Goal: Task Accomplishment & Management: Use online tool/utility

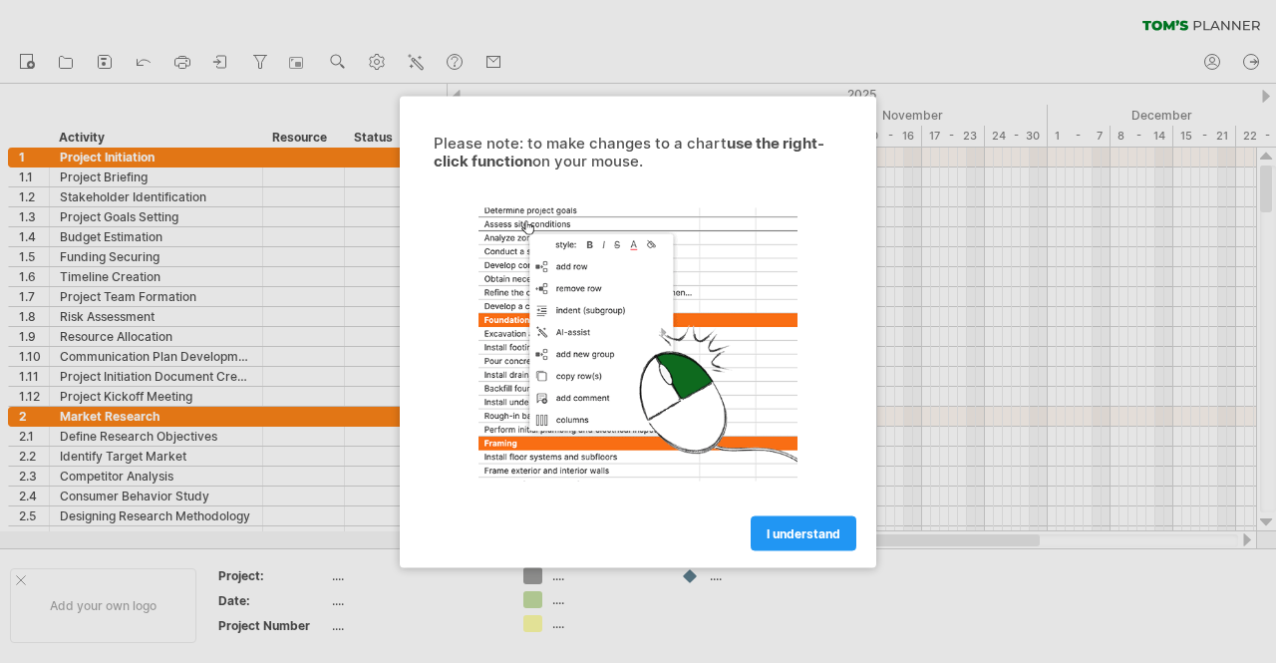
click at [384, 651] on div at bounding box center [638, 331] width 1276 height 663
click at [815, 523] on link "I understand" at bounding box center [804, 532] width 106 height 35
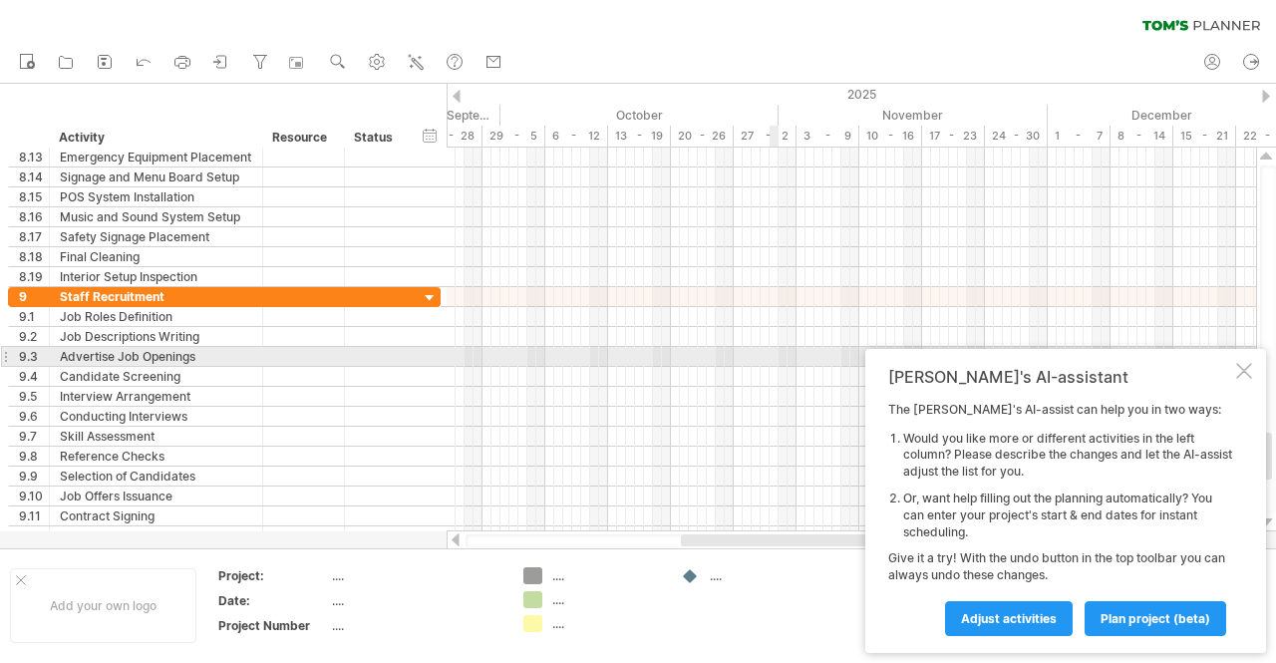
click at [1241, 366] on div at bounding box center [1244, 371] width 16 height 16
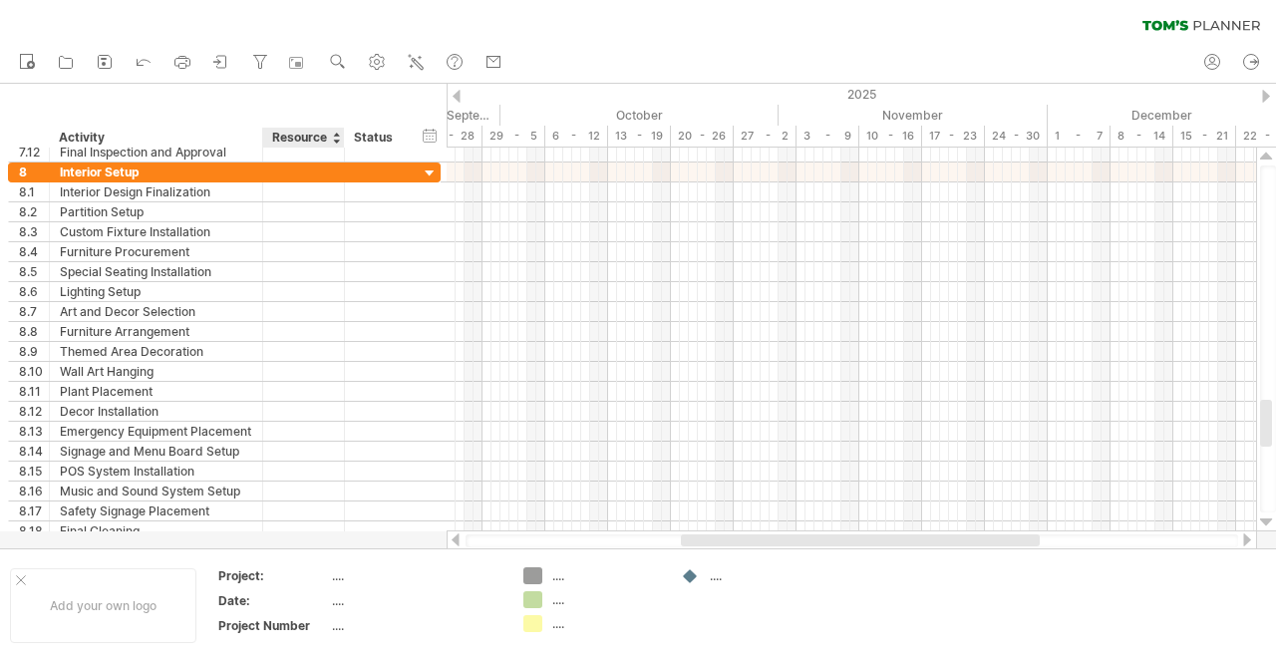
click at [305, 134] on div "Resource" at bounding box center [302, 138] width 61 height 20
click at [304, 133] on input "********" at bounding box center [302, 138] width 61 height 20
click at [301, 142] on input "********" at bounding box center [302, 138] width 61 height 20
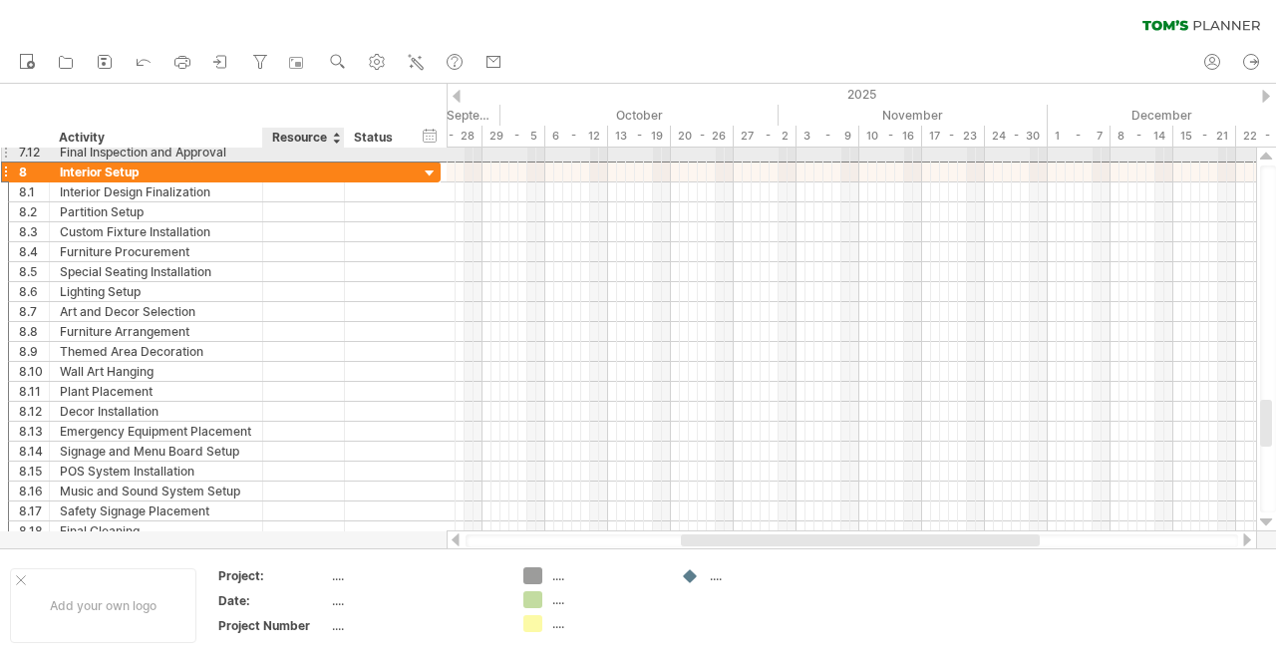
click at [303, 162] on div at bounding box center [303, 171] width 61 height 19
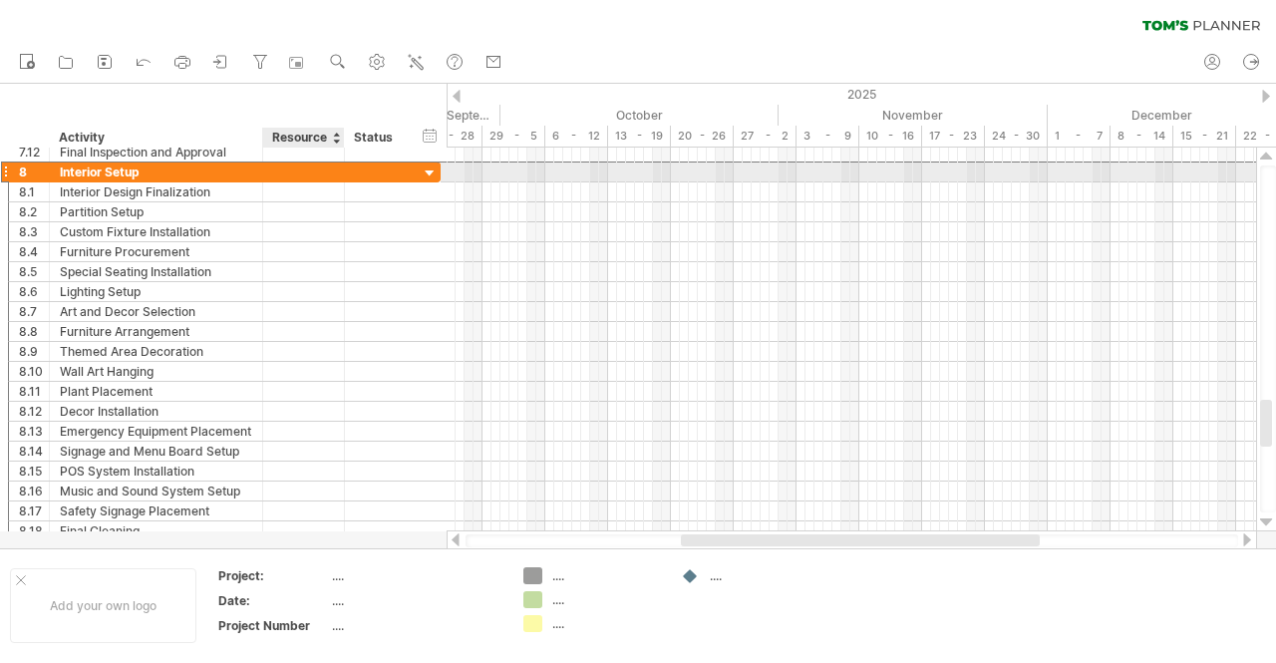
click at [303, 174] on input "text" at bounding box center [303, 171] width 61 height 19
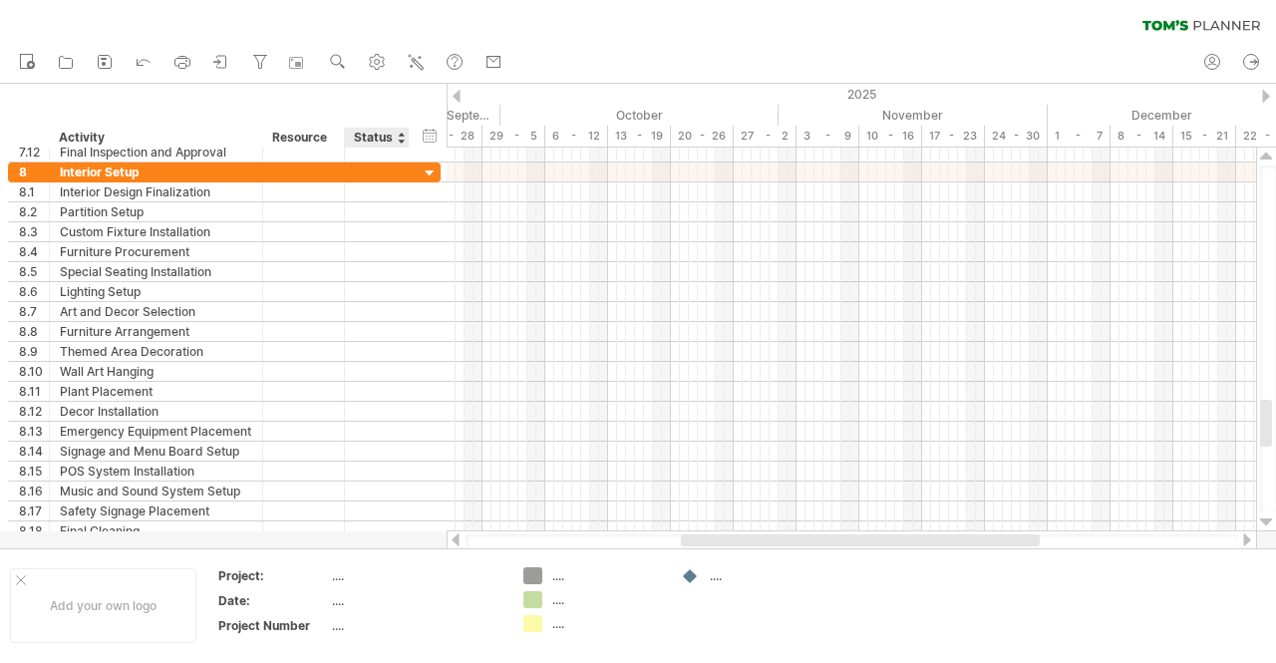
click at [369, 139] on div "Status" at bounding box center [376, 138] width 44 height 20
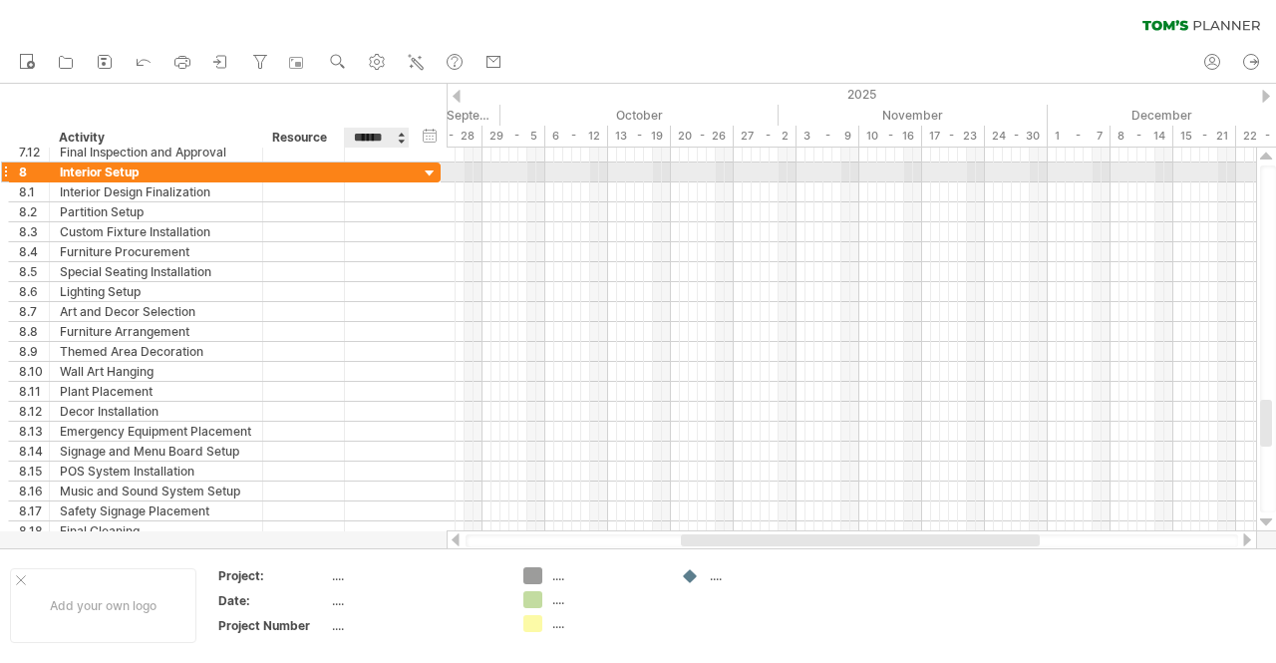
click at [431, 167] on div at bounding box center [430, 173] width 19 height 19
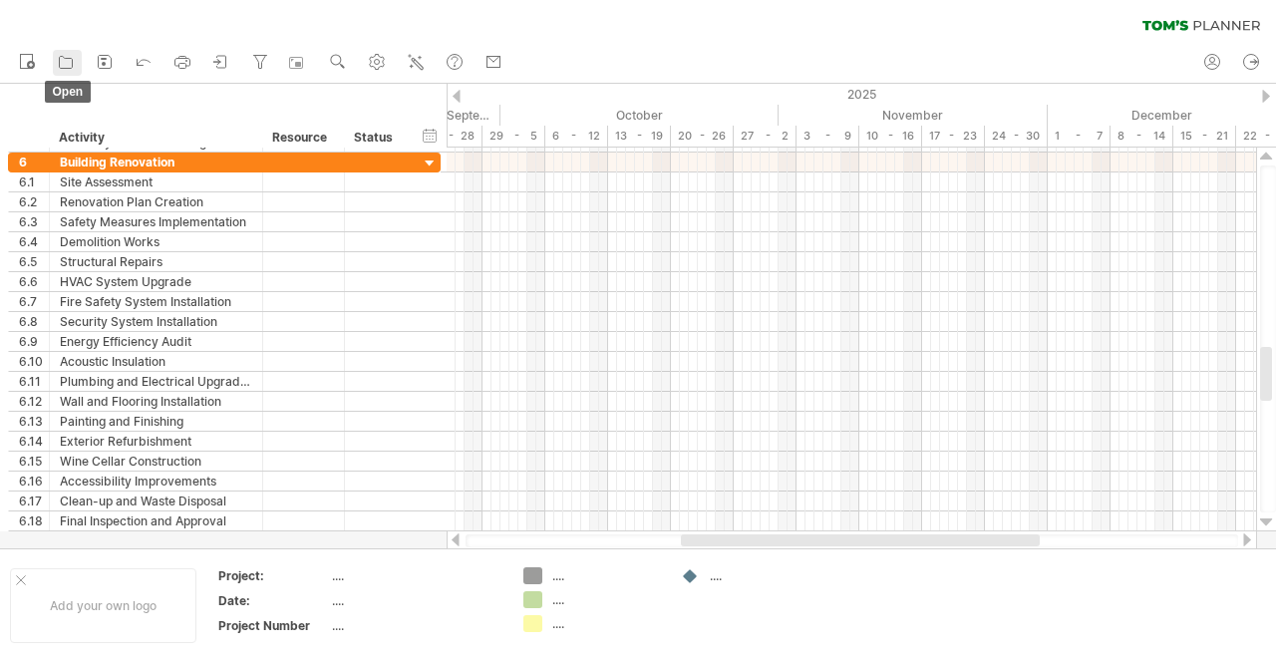
click at [60, 67] on icon at bounding box center [66, 62] width 20 height 20
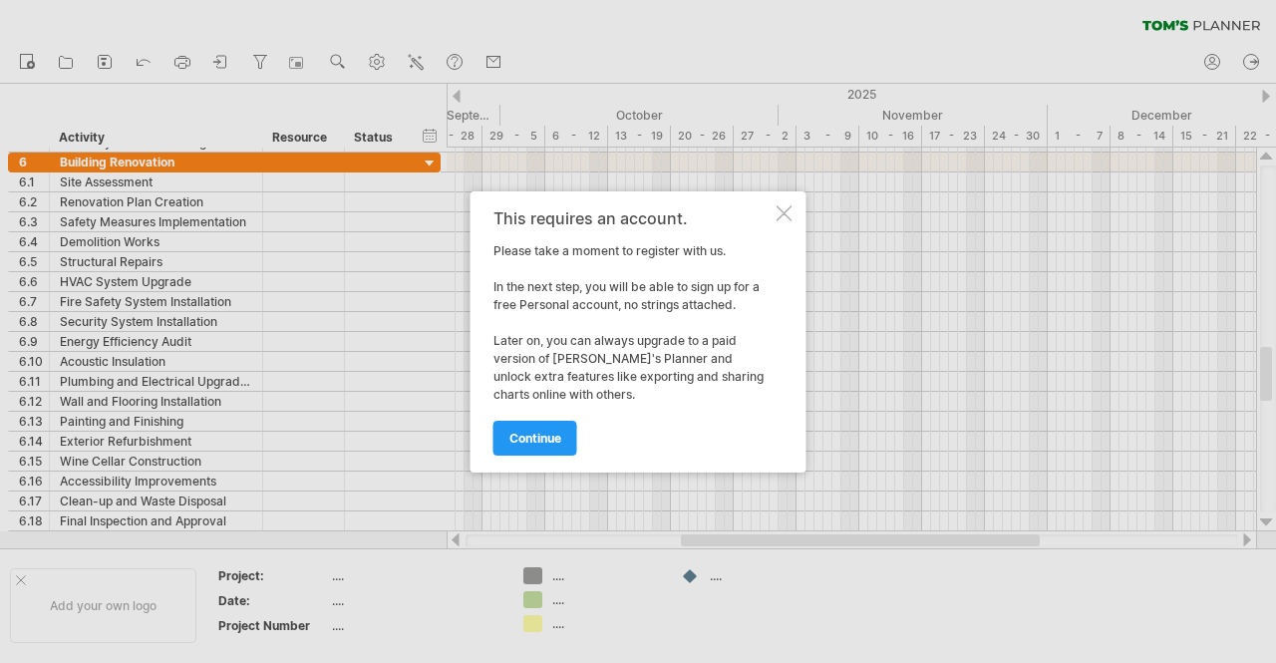
click at [790, 221] on div "This requires an account. Please take a moment to register with us. In the next…" at bounding box center [639, 331] width 336 height 281
click at [790, 211] on div at bounding box center [785, 213] width 16 height 16
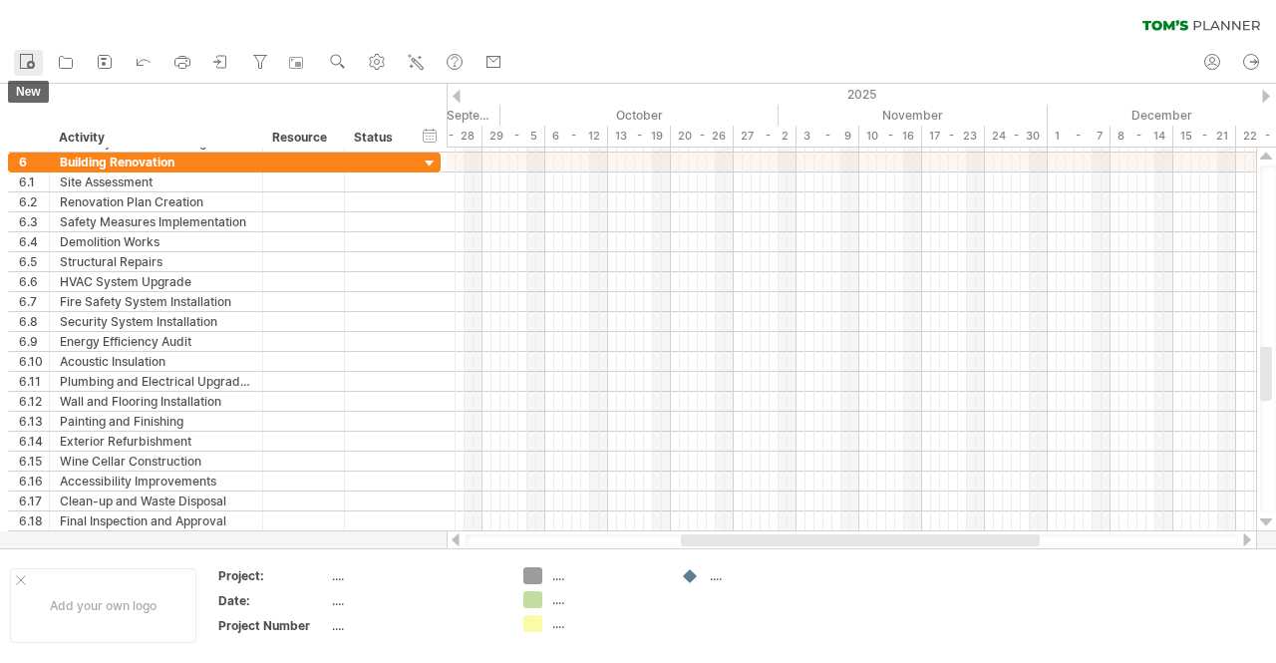
click at [16, 56] on link "new" at bounding box center [28, 63] width 29 height 26
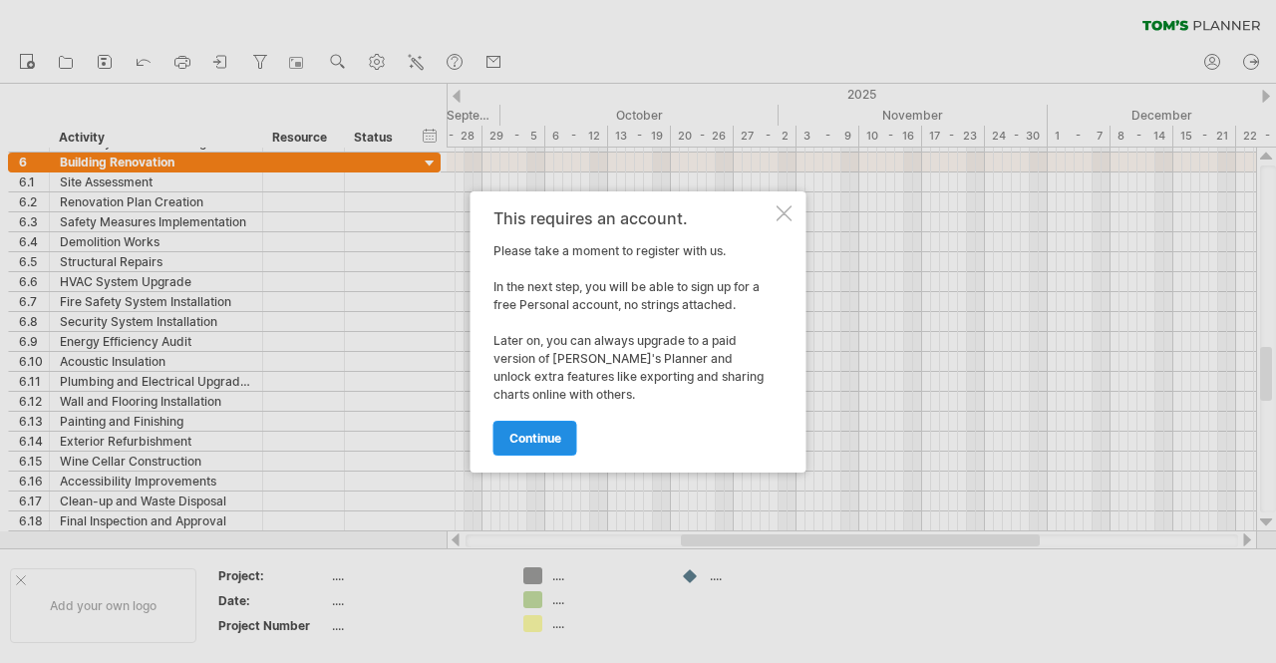
click at [518, 428] on link "continue" at bounding box center [535, 438] width 84 height 35
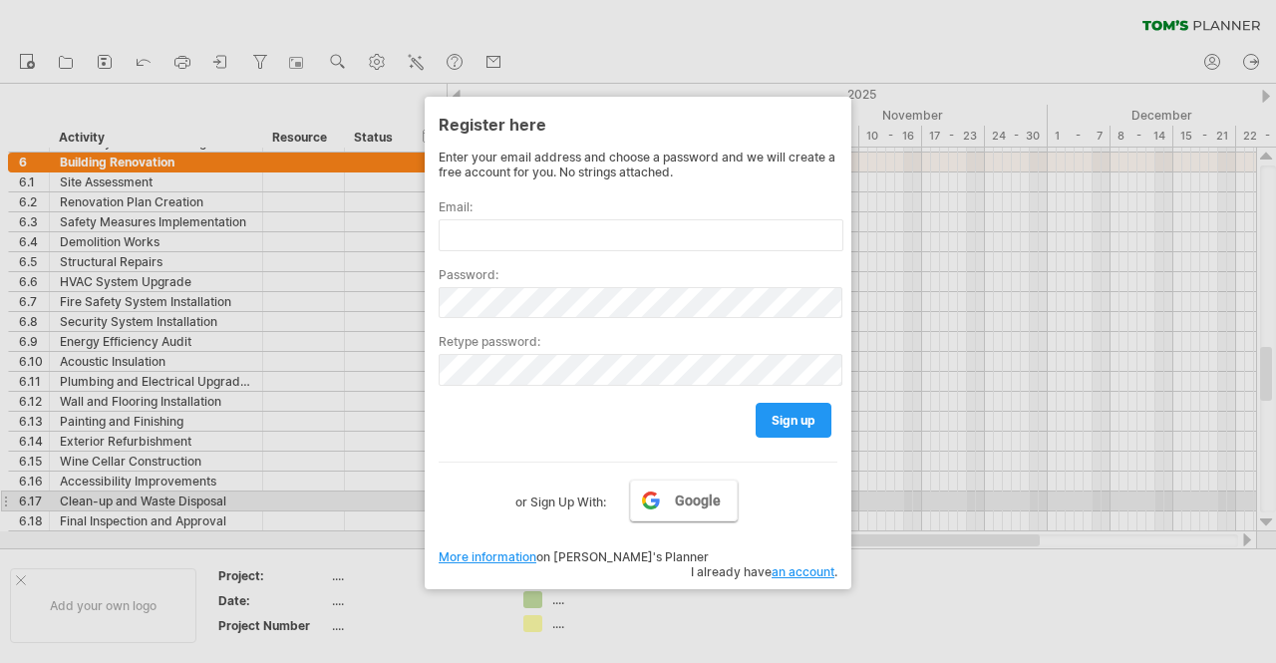
click at [666, 494] on link "Google" at bounding box center [684, 501] width 108 height 42
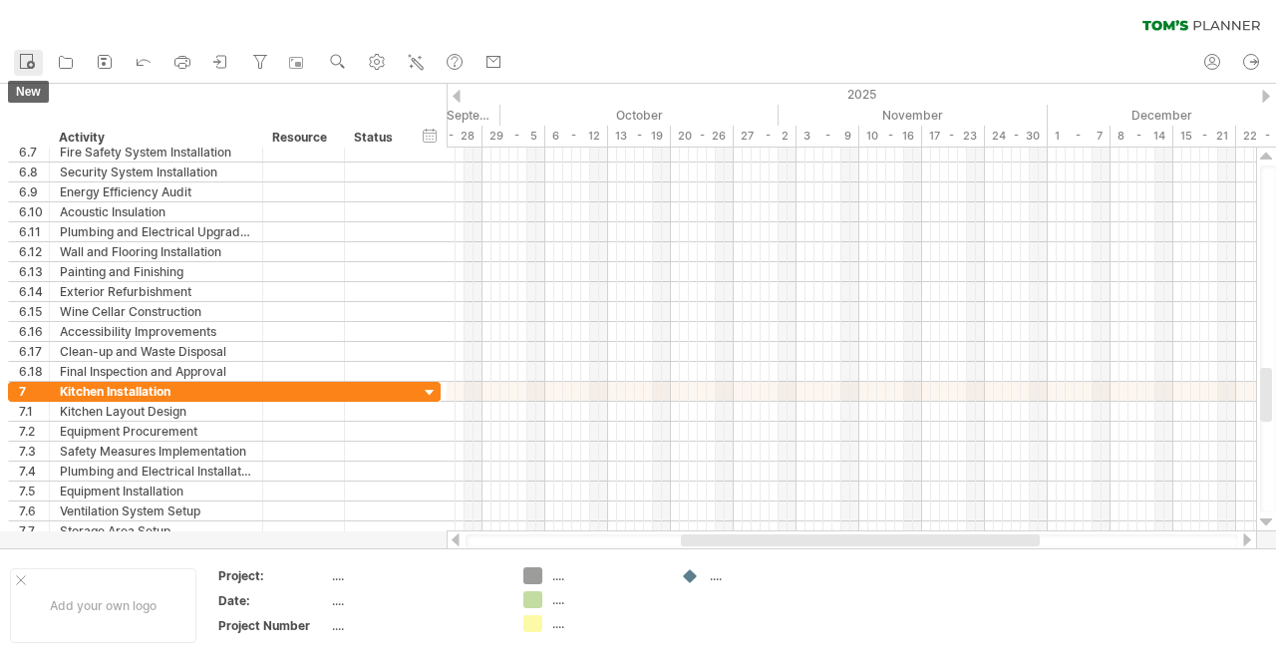
click at [19, 61] on icon at bounding box center [27, 61] width 20 height 20
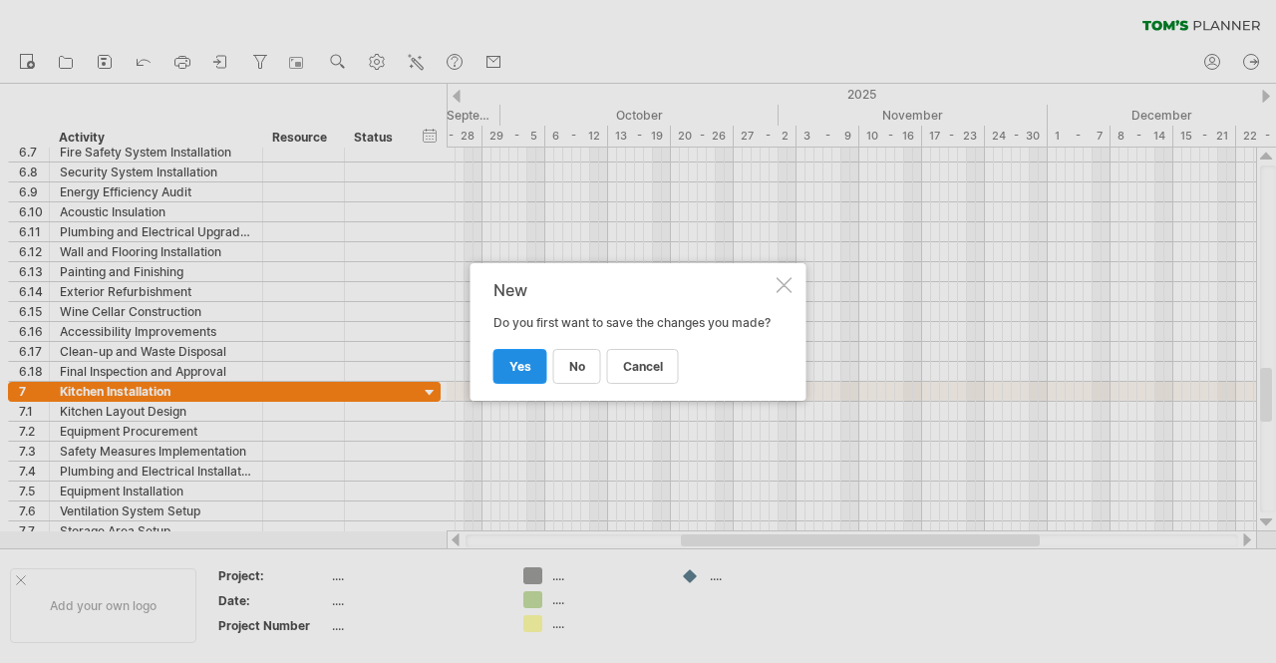
click at [504, 368] on link "yes" at bounding box center [520, 366] width 54 height 35
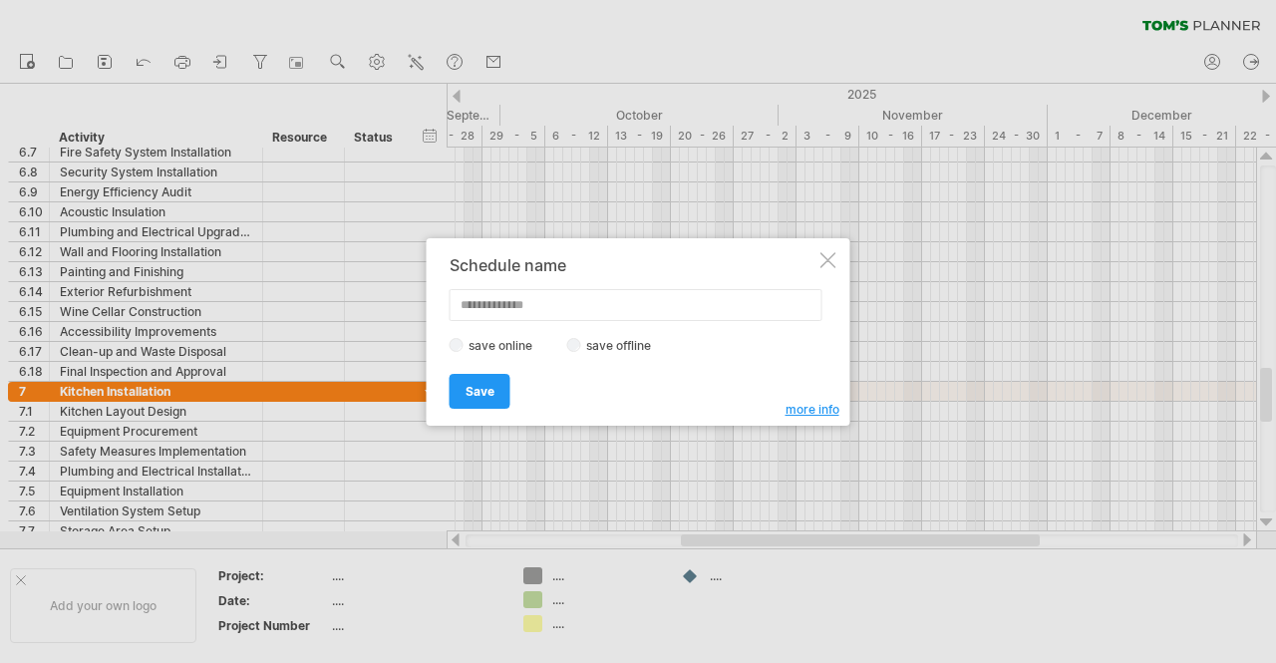
click at [581, 345] on label "save offline" at bounding box center [624, 345] width 87 height 15
click at [492, 390] on span "Save" at bounding box center [480, 391] width 29 height 15
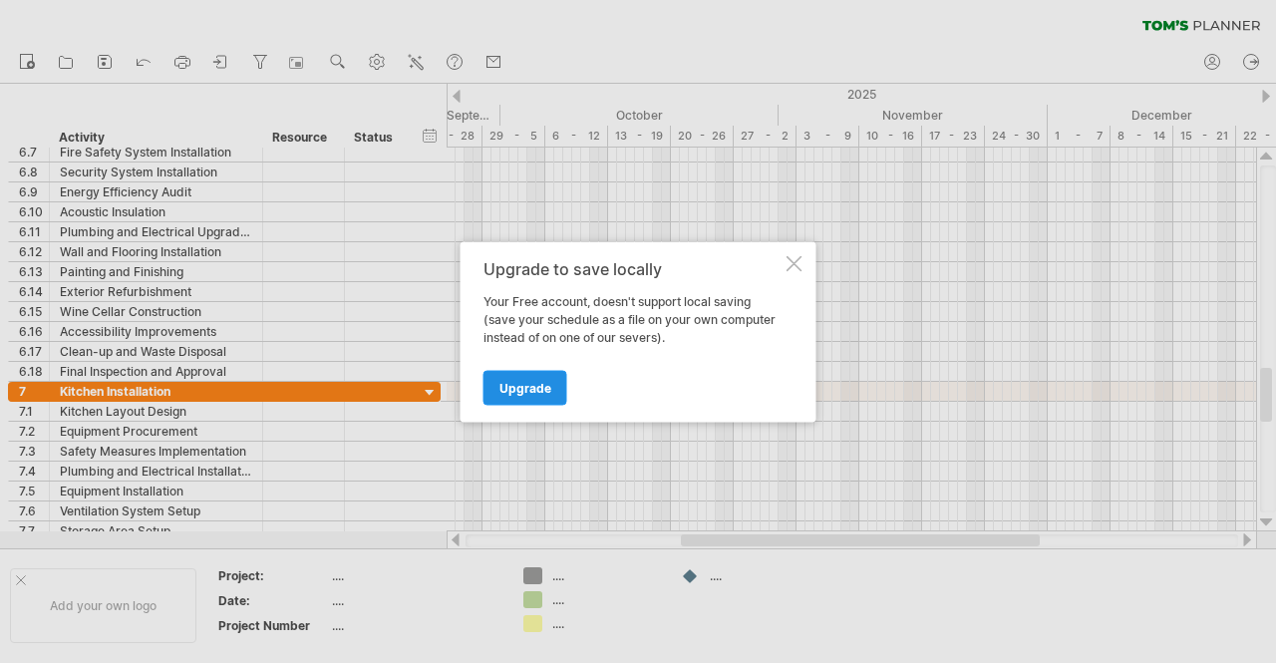
click at [490, 390] on link "Upgrade" at bounding box center [526, 387] width 84 height 35
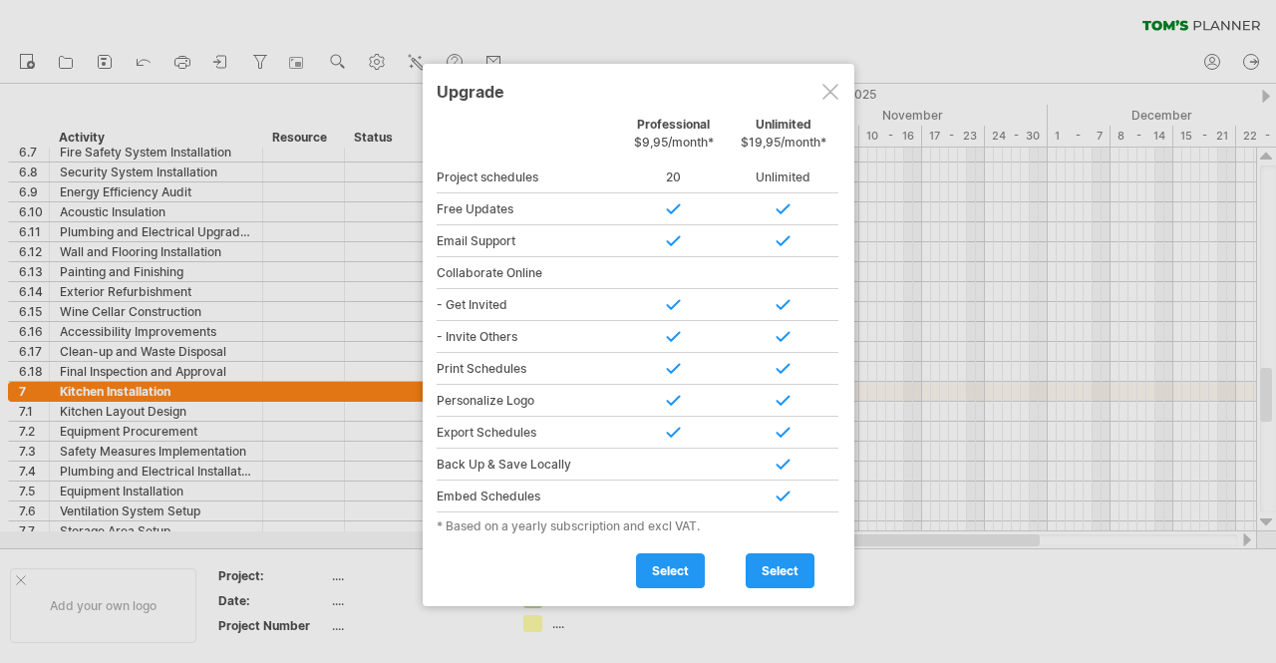
click at [321, 582] on div at bounding box center [638, 331] width 1276 height 663
